Goal: Task Accomplishment & Management: Complete application form

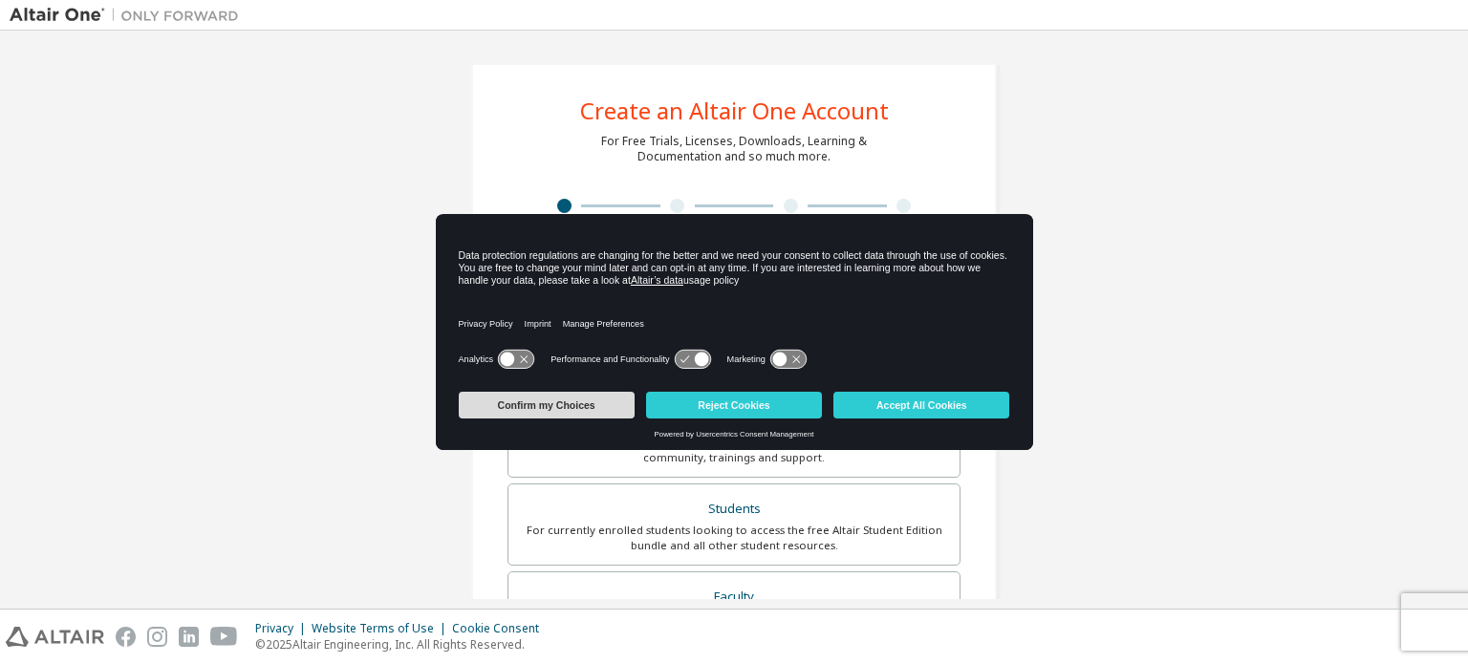
click at [604, 401] on button "Confirm my Choices" at bounding box center [547, 405] width 176 height 27
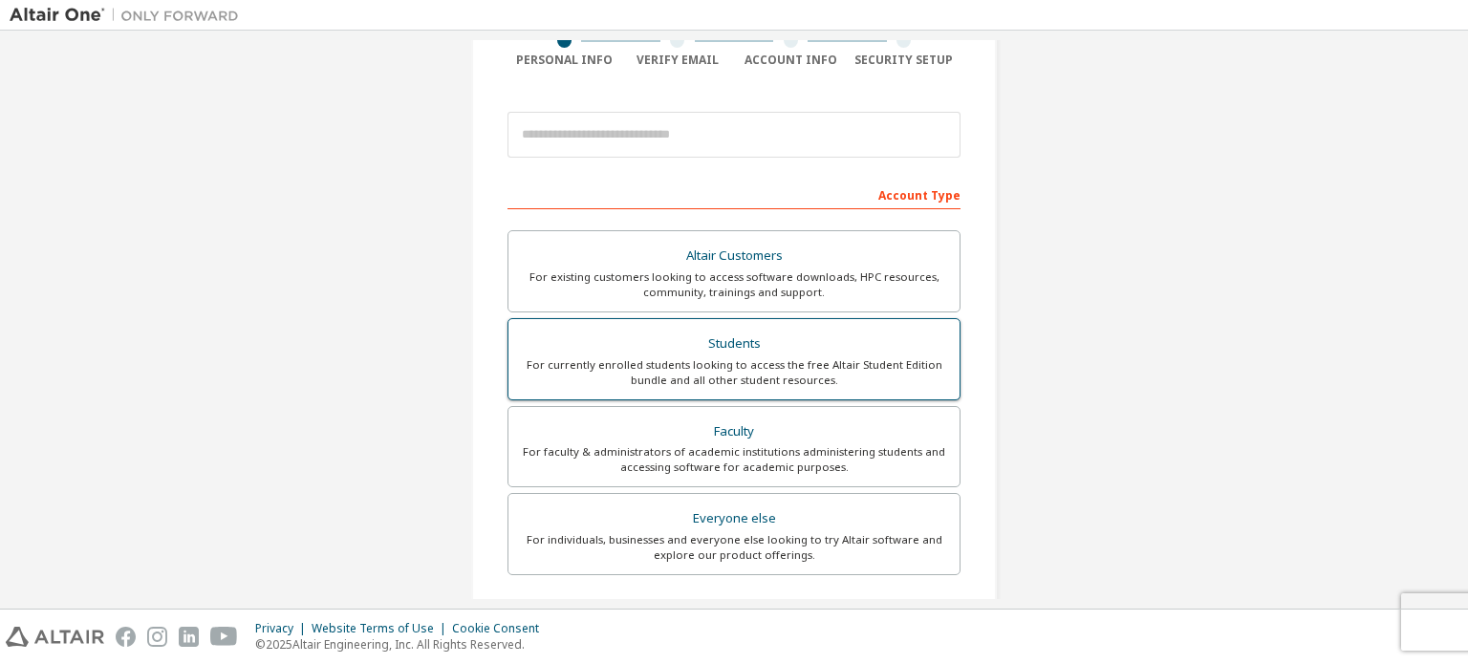
scroll to position [160, 0]
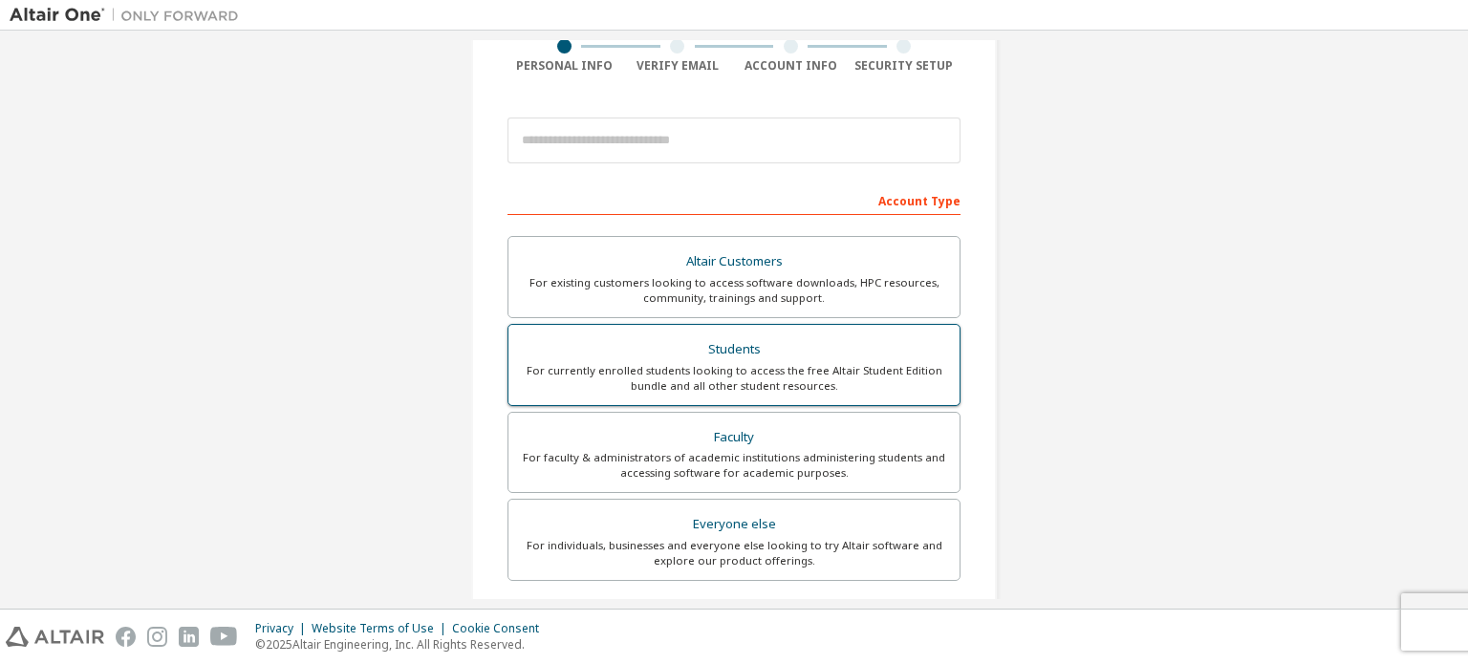
click at [739, 372] on div "For currently enrolled students looking to access the free Altair Student Editi…" at bounding box center [734, 378] width 428 height 31
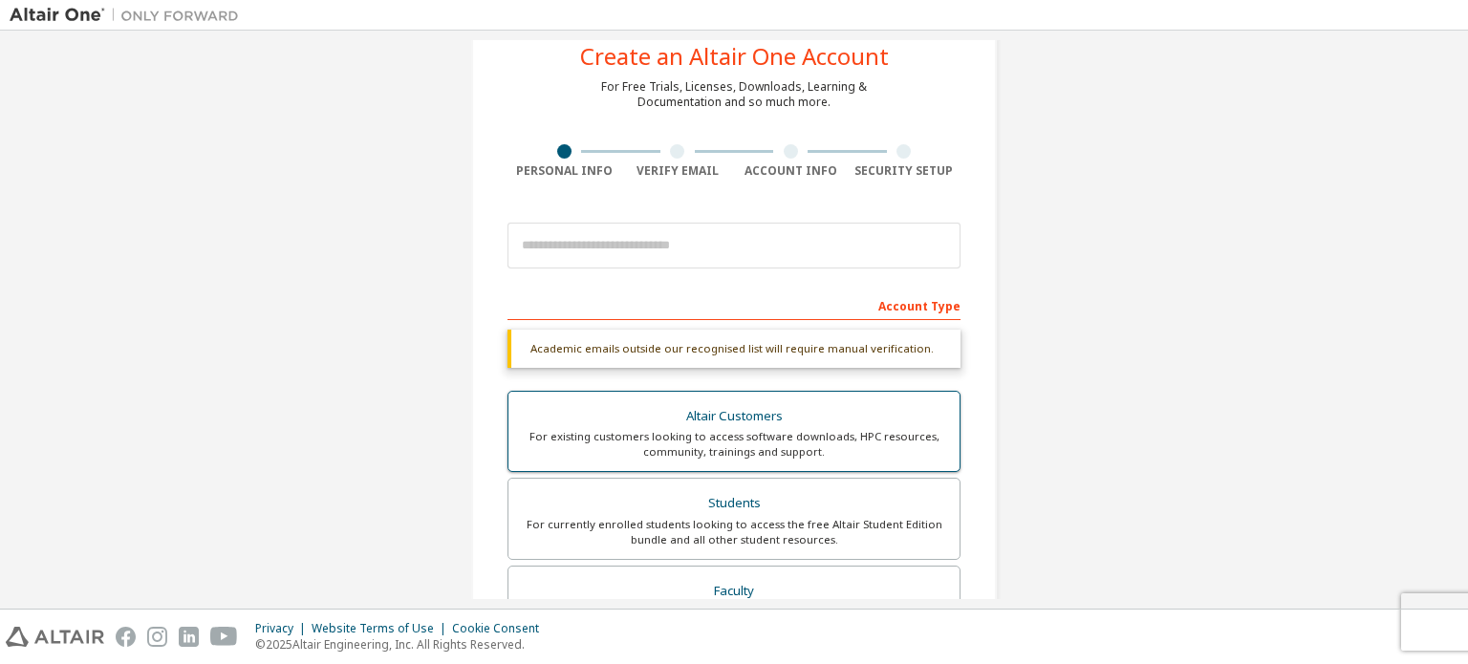
scroll to position [44, 0]
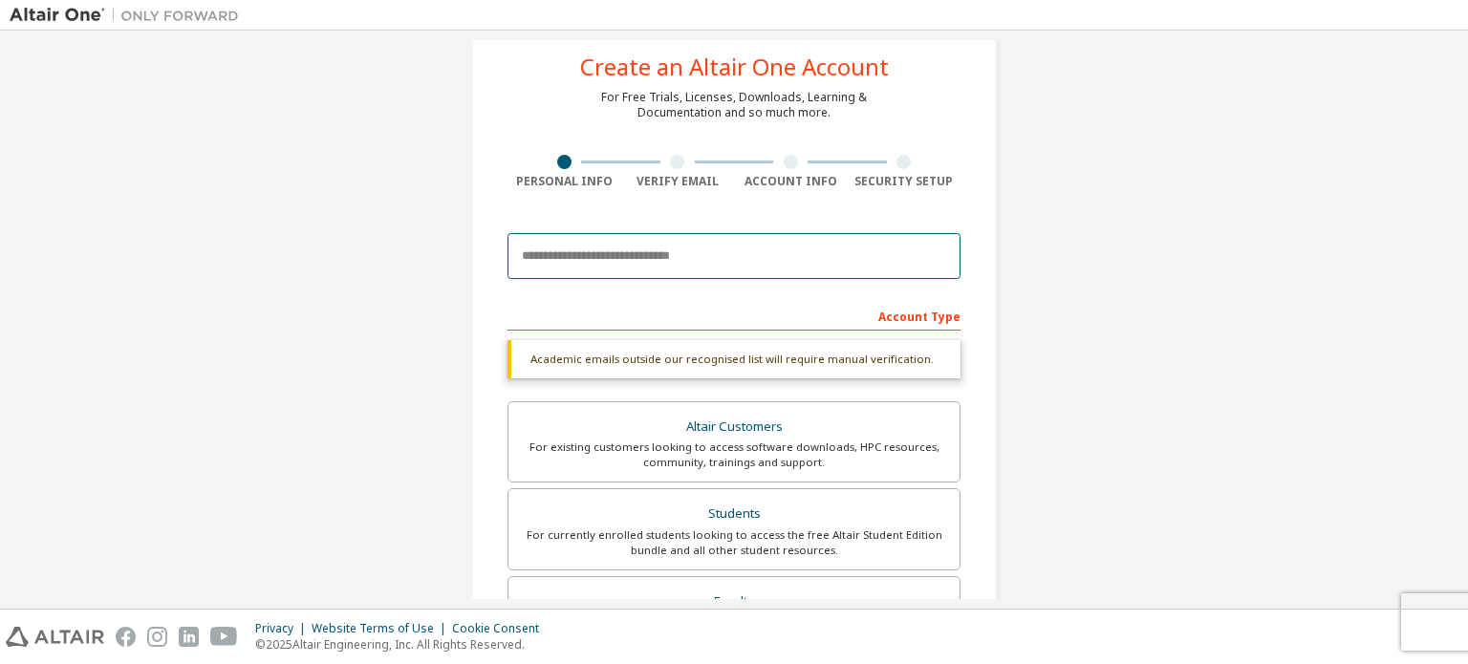
click at [657, 247] on input "email" at bounding box center [734, 256] width 453 height 46
type input "**********"
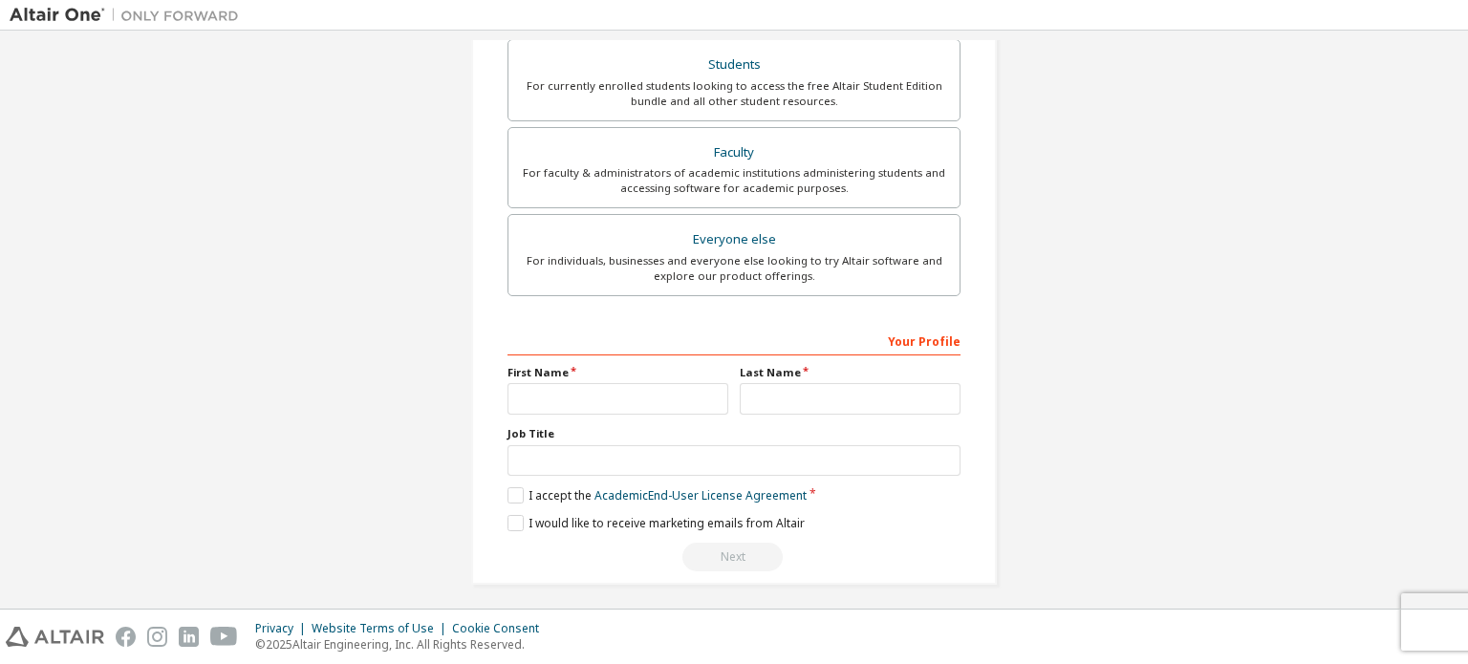
scroll to position [448, 0]
click at [558, 392] on input "text" at bounding box center [618, 396] width 221 height 32
type input "********"
type input "*****"
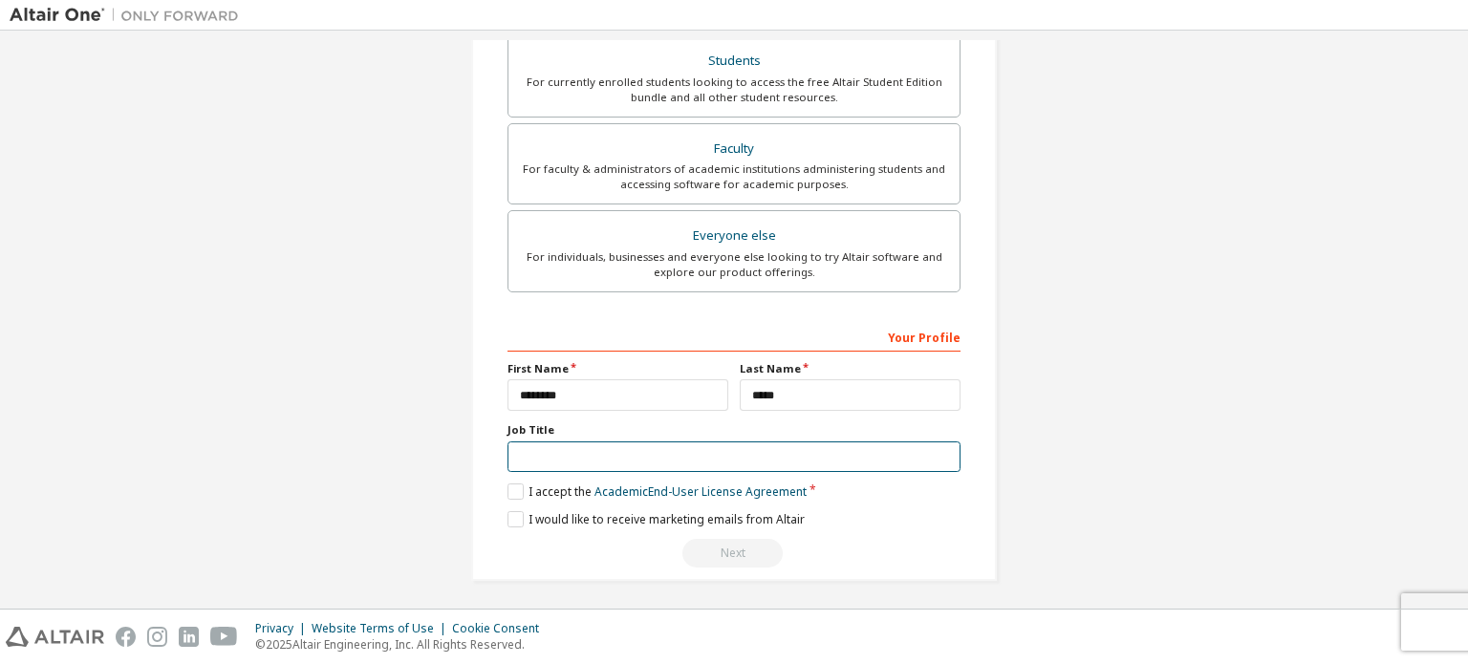
click at [565, 456] on input "text" at bounding box center [734, 458] width 453 height 32
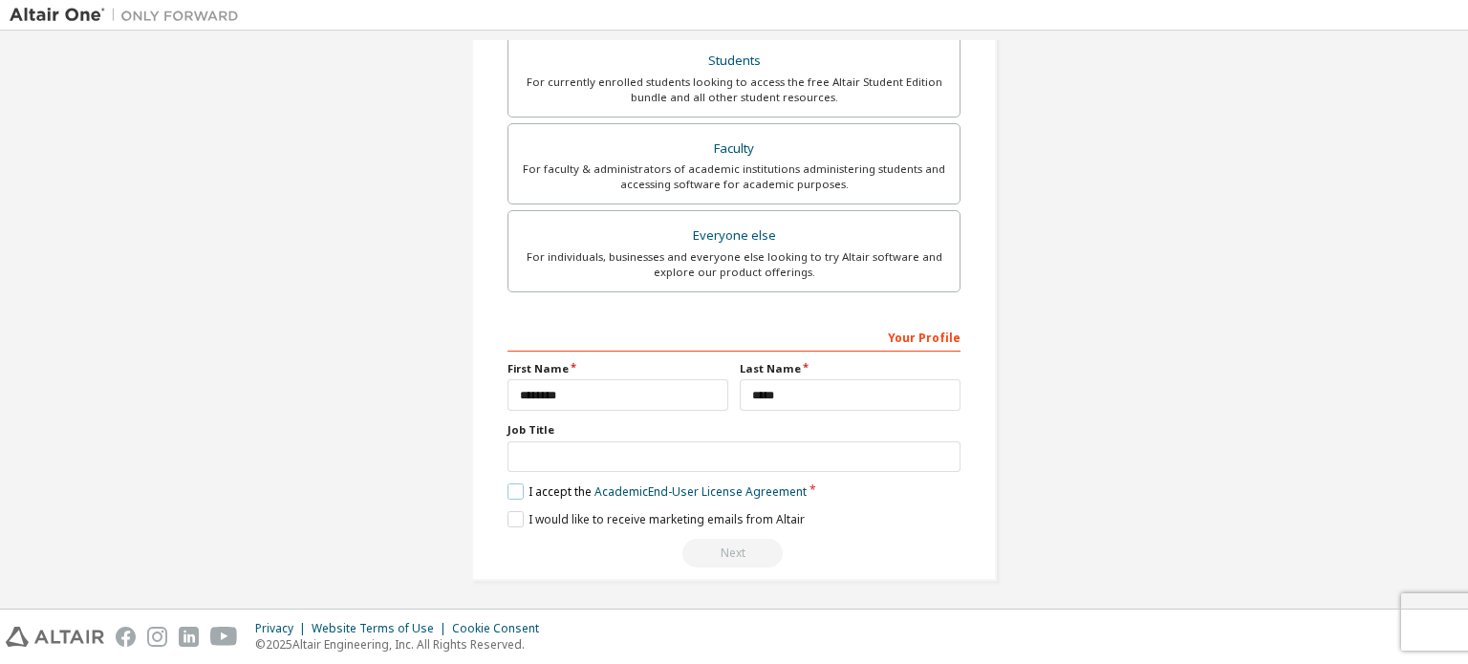
click at [516, 488] on label "I accept the Academic End-User License Agreement" at bounding box center [657, 492] width 299 height 16
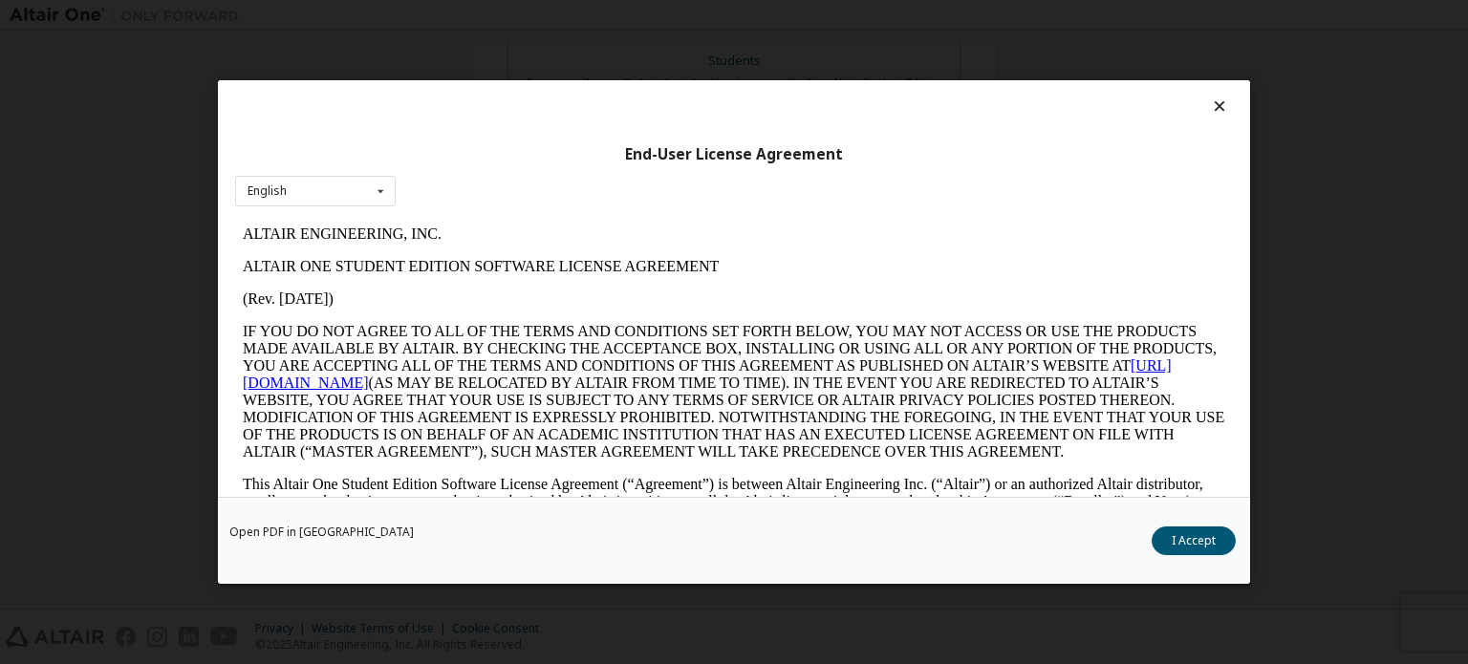
scroll to position [0, 0]
click at [1211, 535] on button "I Accept" at bounding box center [1194, 541] width 84 height 29
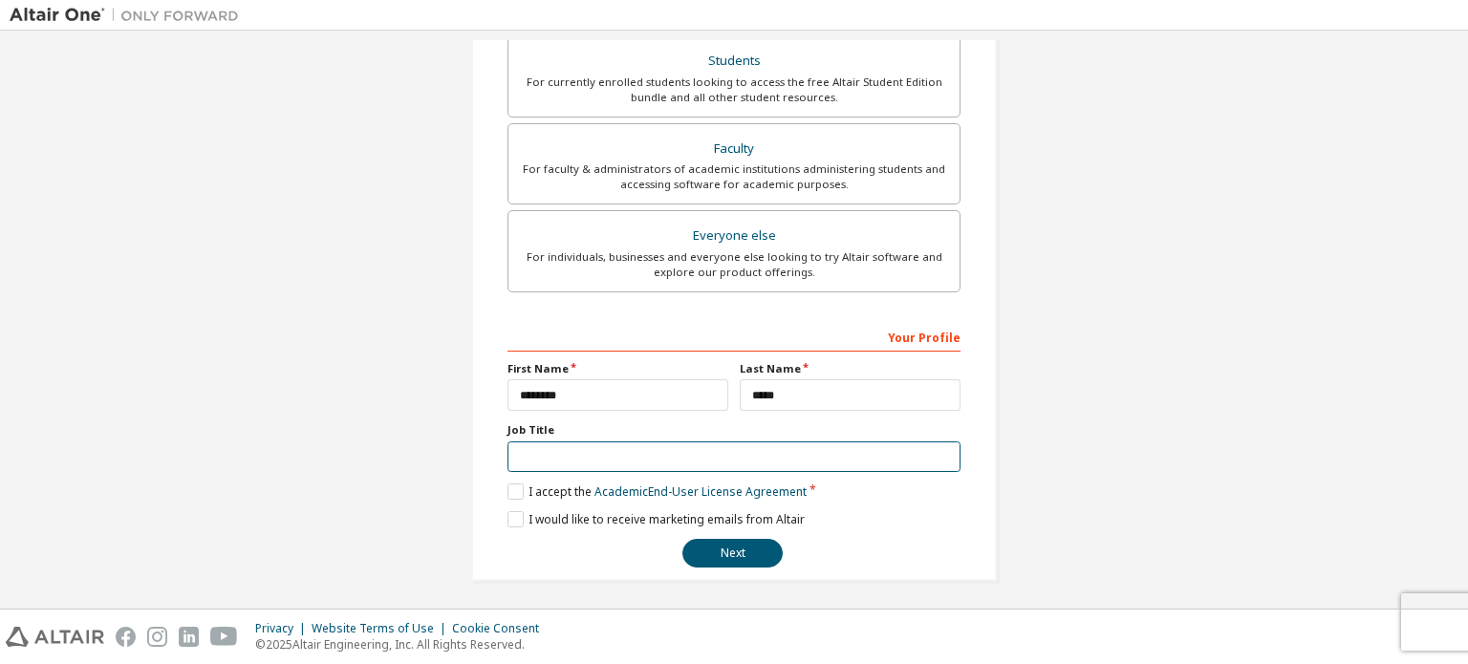
click at [597, 455] on input "text" at bounding box center [734, 458] width 453 height 32
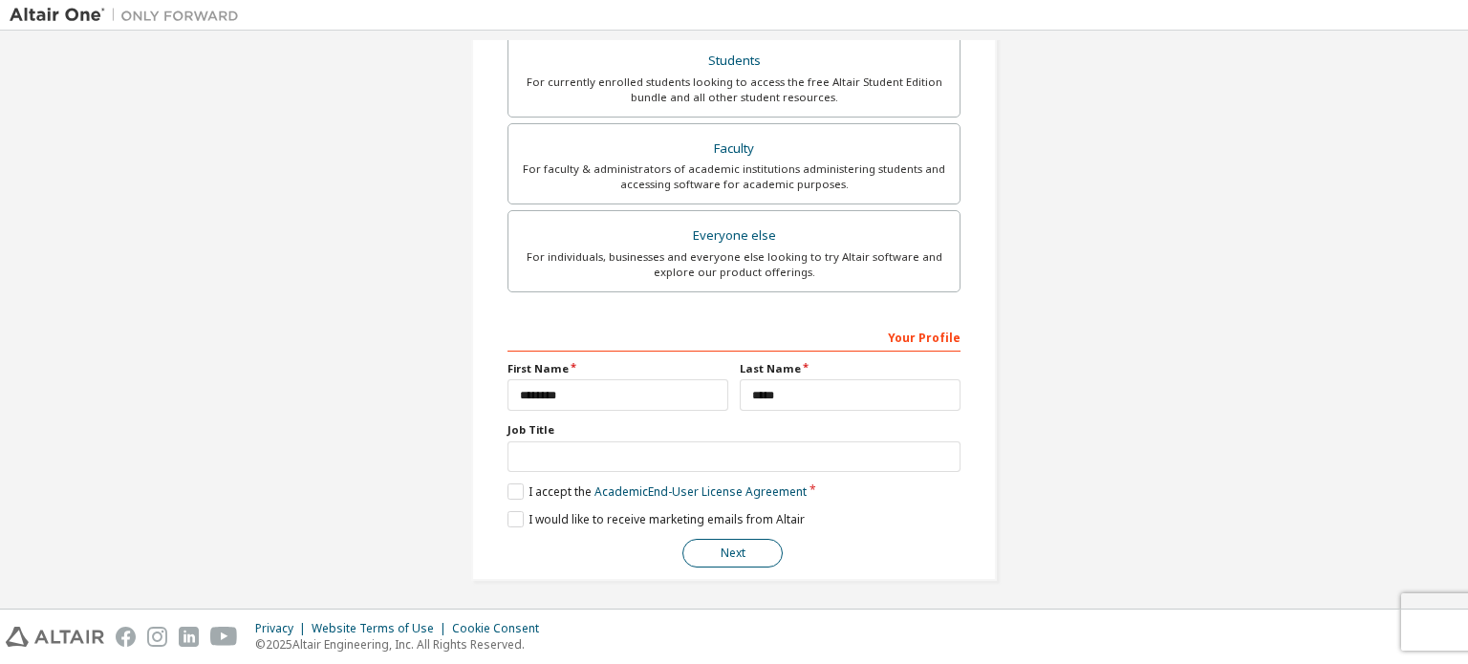
click at [742, 542] on button "Next" at bounding box center [733, 553] width 100 height 29
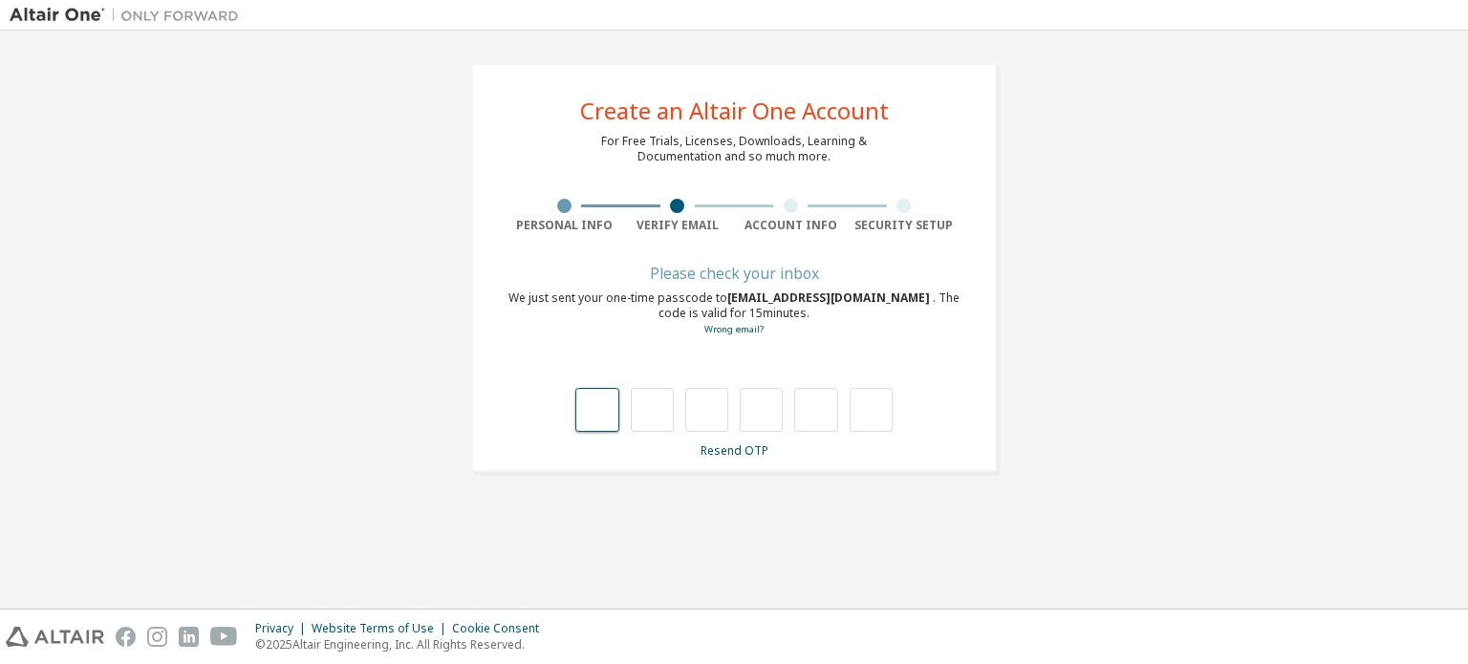
type input "*"
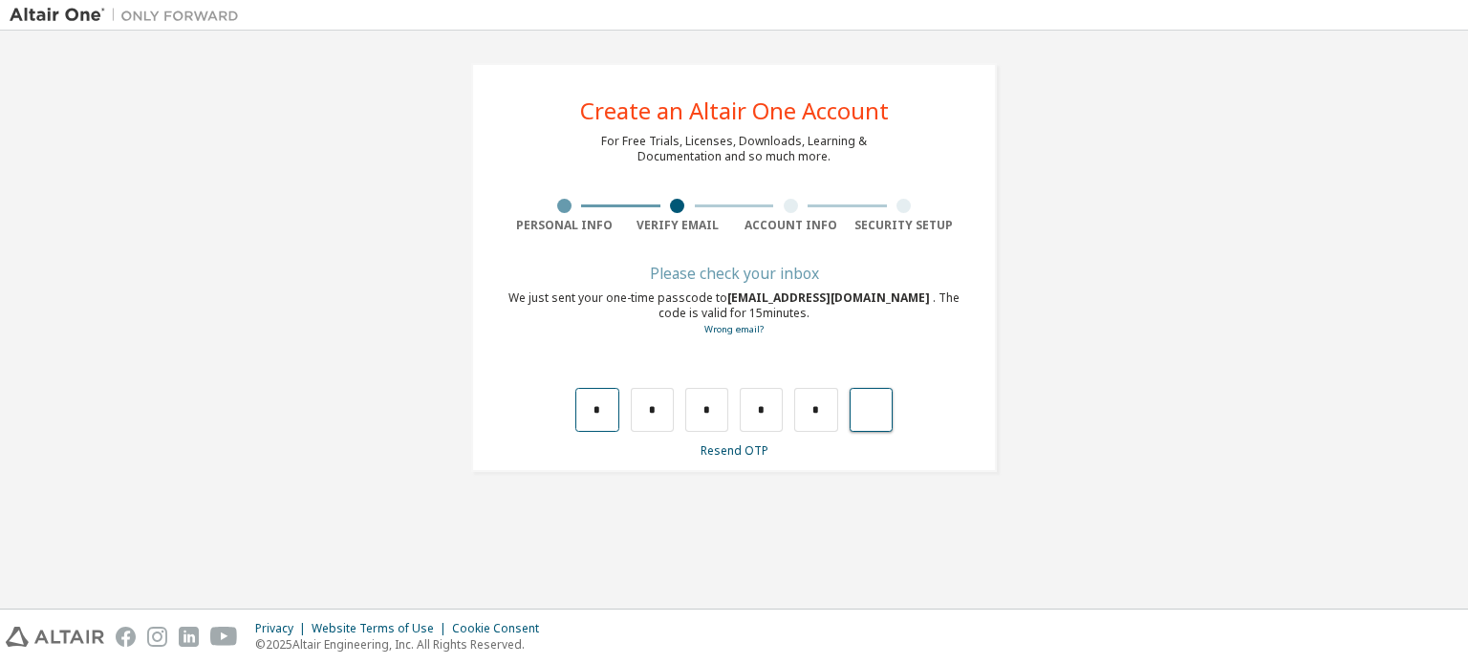
type input "*"
